Goal: Find specific page/section: Find specific page/section

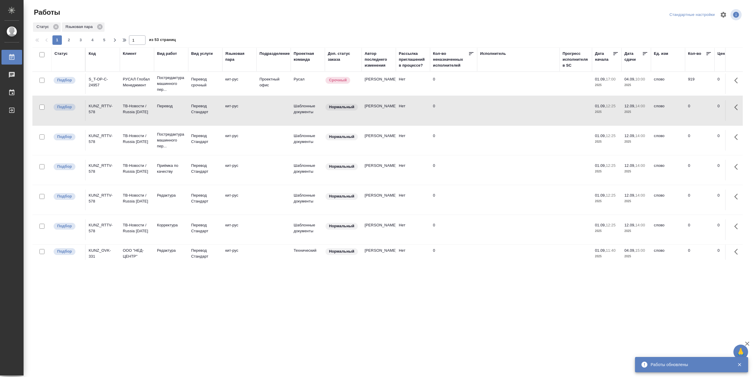
click at [653, 369] on div "Работы обновлены" at bounding box center [684, 364] width 87 height 12
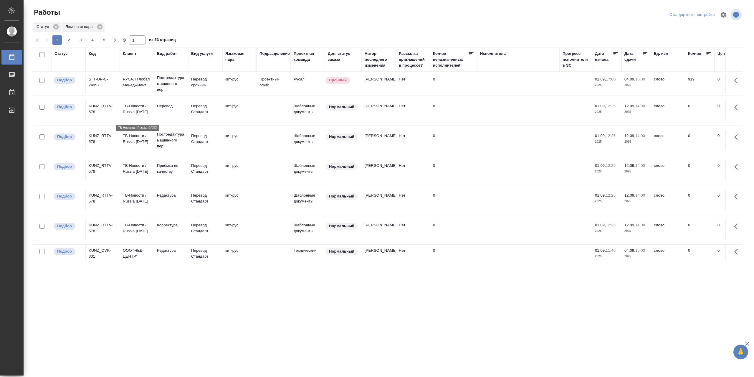
click at [143, 115] on p "ТВ-Новости / Russia Today" at bounding box center [137, 109] width 28 height 12
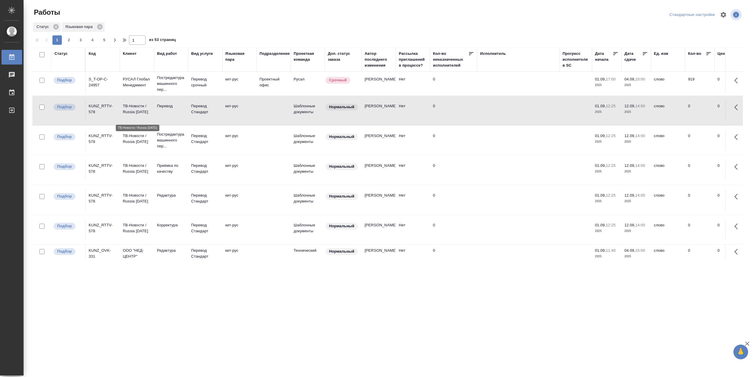
click at [143, 115] on p "ТВ-Новости / Russia Today" at bounding box center [137, 109] width 28 height 12
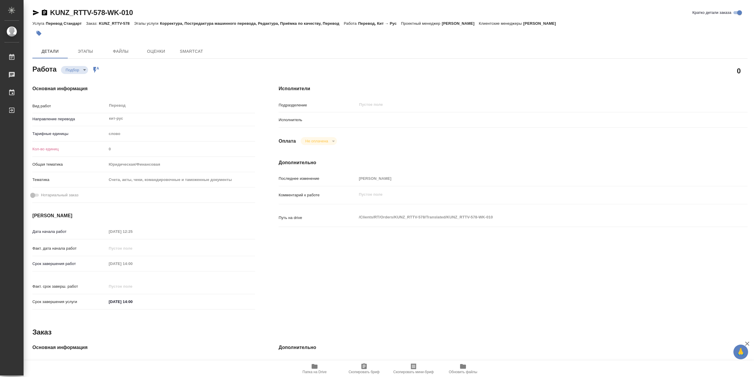
type textarea "x"
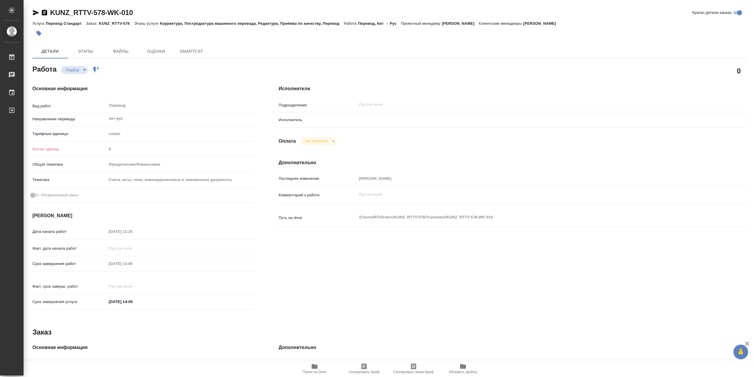
type textarea "x"
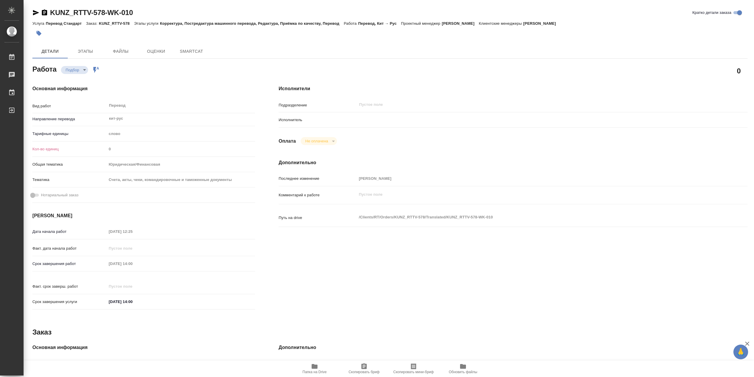
type textarea "x"
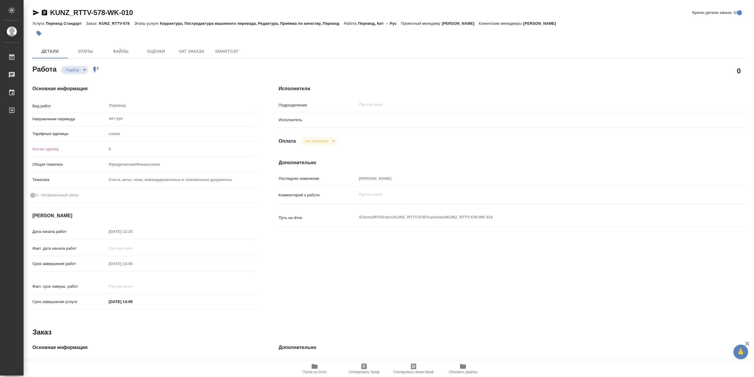
type textarea "x"
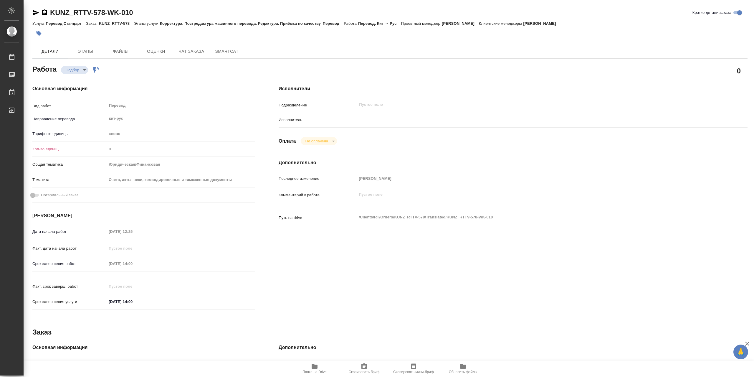
type textarea "x"
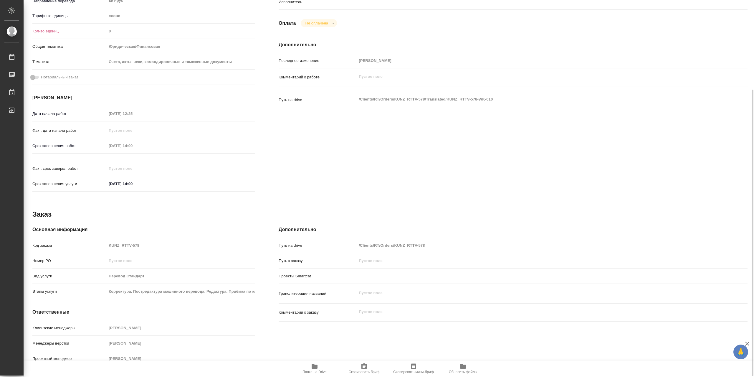
scroll to position [118, 0]
click at [315, 366] on icon "button" at bounding box center [315, 366] width 6 height 5
